Goal: Information Seeking & Learning: Learn about a topic

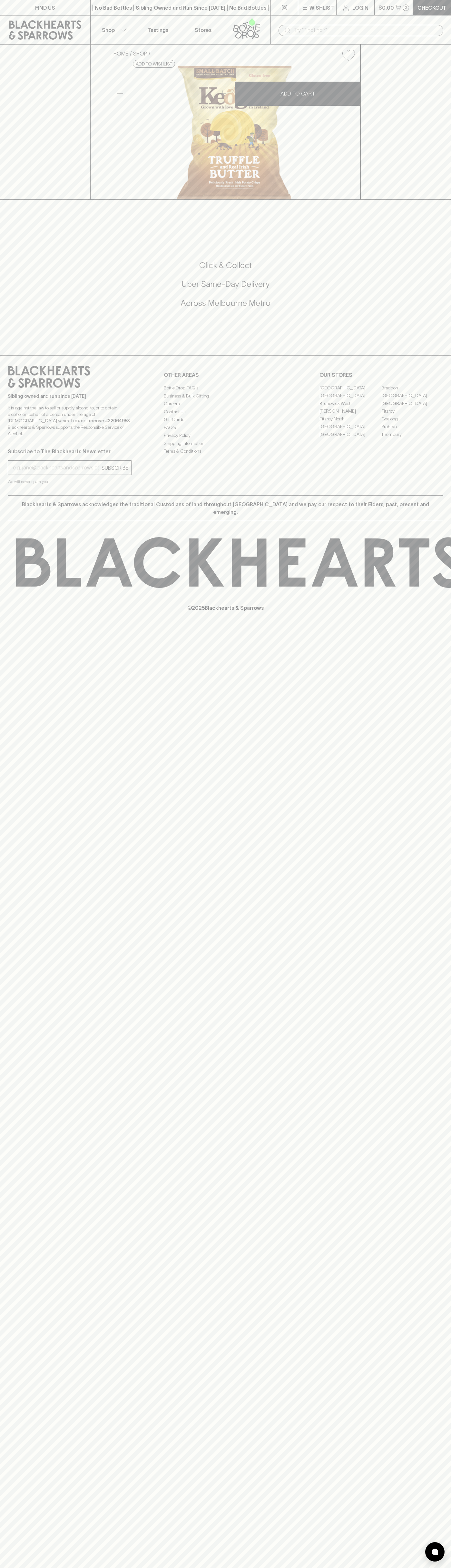
click at [234, 20] on icon at bounding box center [247, 28] width 36 height 21
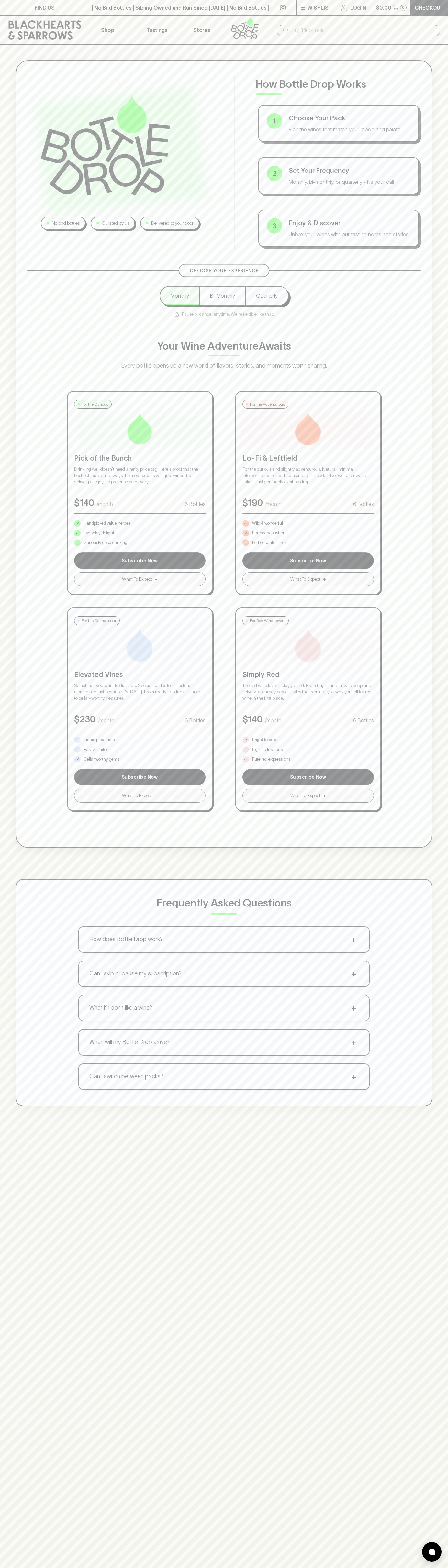
click at [433, 1366] on div "No bad bottles Curated by us Delivered to your door How Bottle Drop Works 1 Cho…" at bounding box center [224, 828] width 448 height 1568
click at [141, 1572] on html "FIND US | No Bad Bottles | Sibling Owned and Run Since [DATE] | No Bad Bottles …" at bounding box center [224, 1014] width 448 height 2029
click at [26, 911] on div "Frequently Asked Questions How does Bottle Drop work? + Choose your pack, set y…" at bounding box center [224, 992] width 417 height 227
click at [265, 740] on p "Bright to bold" at bounding box center [265, 739] width 24 height 6
